Goal: Task Accomplishment & Management: Complete application form

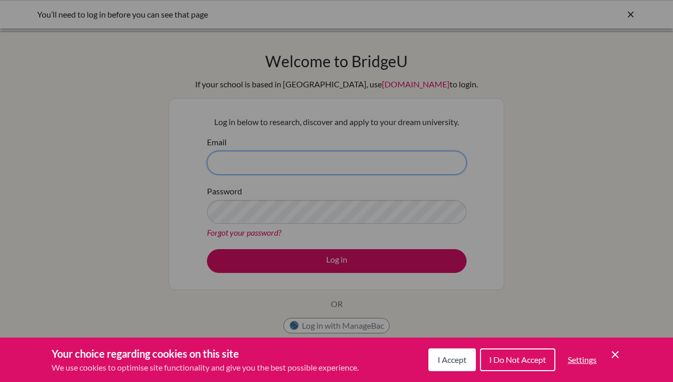
type input "[EMAIL_ADDRESS][DOMAIN_NAME]"
click at [349, 261] on div "Cookie Preferences" at bounding box center [336, 191] width 673 height 382
click at [323, 261] on div "Cookie Preferences" at bounding box center [336, 191] width 673 height 382
click at [632, 13] on div "Cookie Preferences" at bounding box center [336, 191] width 673 height 382
click at [516, 85] on div "Cookie Preferences" at bounding box center [336, 191] width 673 height 382
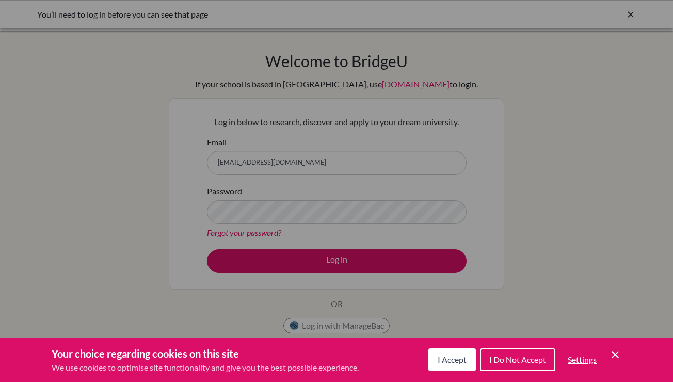
click at [305, 262] on div "Cookie Preferences" at bounding box center [336, 191] width 673 height 382
click at [301, 260] on div "Cookie Preferences" at bounding box center [336, 191] width 673 height 382
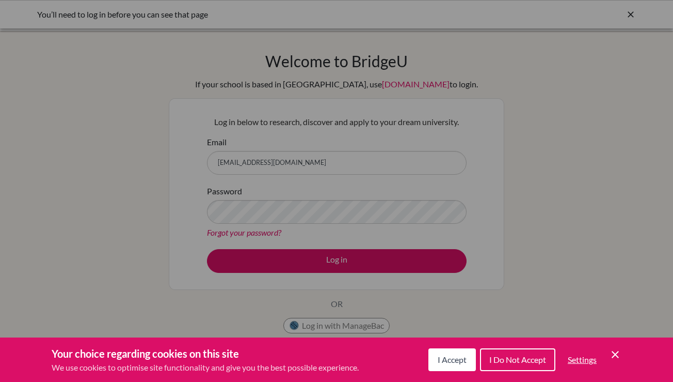
click at [301, 260] on div "Cookie Preferences" at bounding box center [336, 191] width 673 height 382
click at [327, 328] on div "Cookie Preferences" at bounding box center [336, 191] width 673 height 382
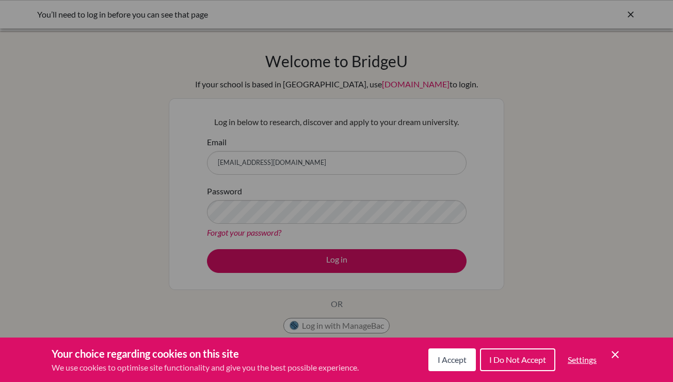
click at [314, 264] on div "Cookie Preferences" at bounding box center [336, 191] width 673 height 382
click at [631, 13] on div "Cookie Preferences" at bounding box center [336, 191] width 673 height 382
type input "[EMAIL_ADDRESS][DOMAIN_NAME]"
click at [632, 14] on div "Cookie Preferences" at bounding box center [336, 191] width 673 height 382
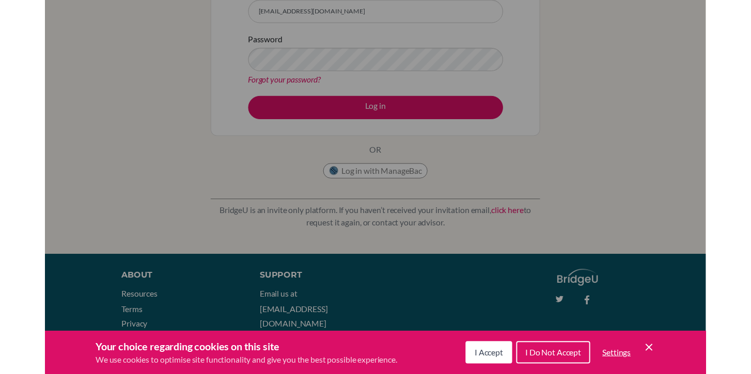
scroll to position [169, 0]
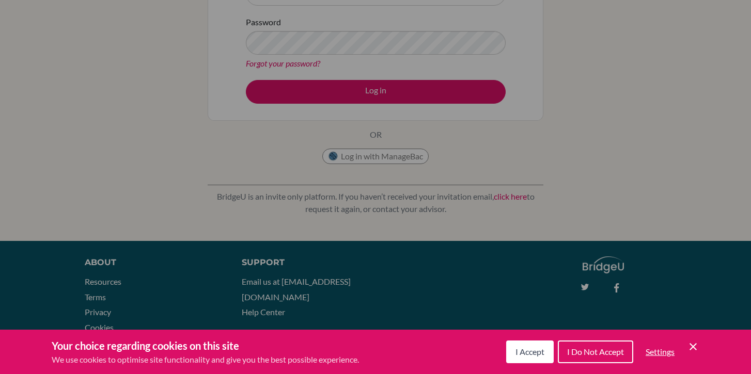
click at [519, 349] on span "I Accept" at bounding box center [529, 352] width 29 height 10
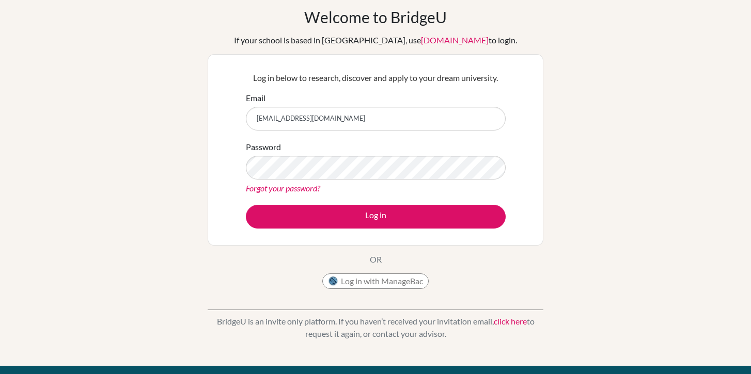
scroll to position [43, 0]
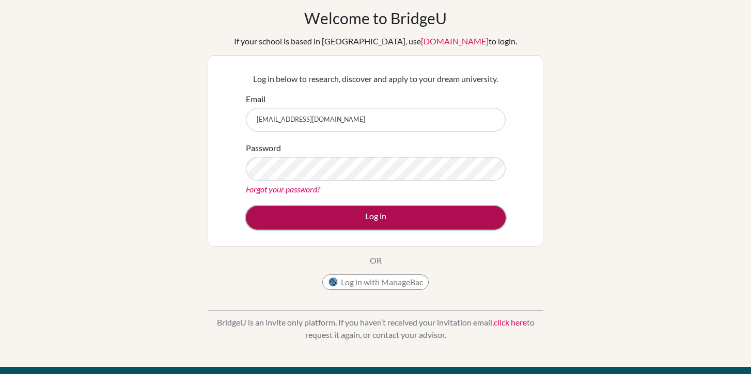
click at [390, 218] on button "Log in" at bounding box center [376, 218] width 260 height 24
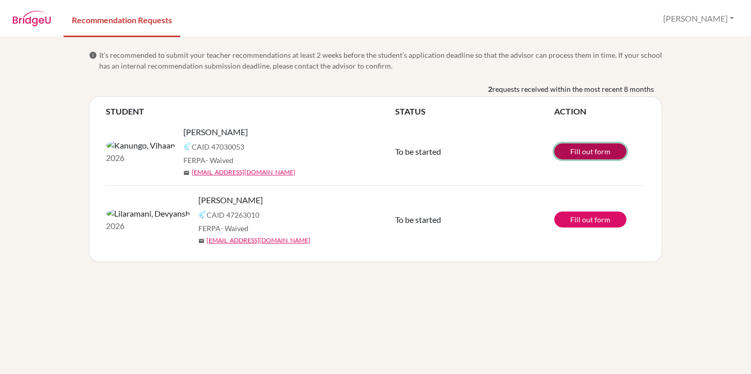
click at [585, 152] on link "Fill out form" at bounding box center [590, 152] width 72 height 16
